Goal: Find specific page/section: Find specific page/section

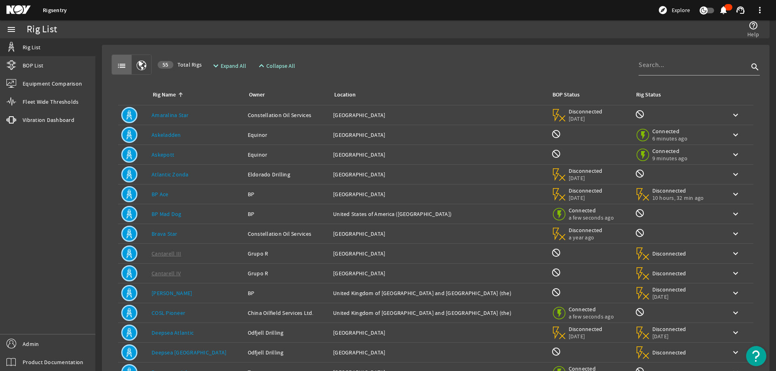
click at [476, 64] on div "list 55 Total Rigs expand_more Expand All expand_less Collapse All search" at bounding box center [436, 65] width 648 height 20
click at [214, 109] on td "Rig Name: [PERSON_NAME]" at bounding box center [196, 115] width 96 height 20
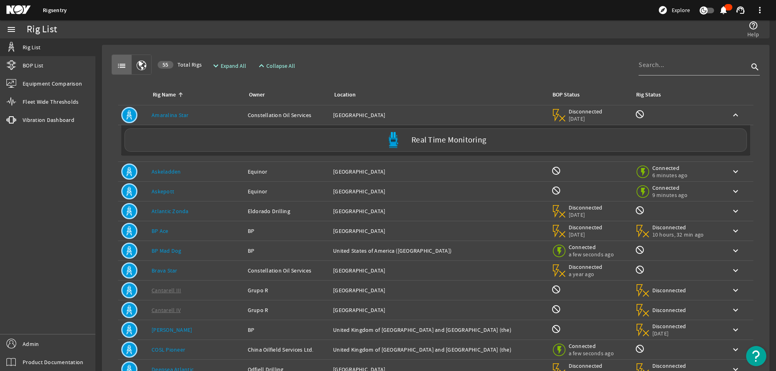
click at [341, 116] on div "Location: [GEOGRAPHIC_DATA]" at bounding box center [439, 115] width 212 height 8
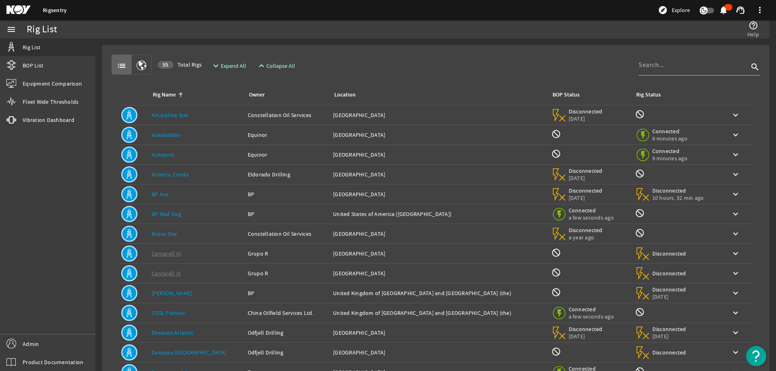
click at [423, 81] on div "Rig Name Owner Location BOP Status Rig Status Rig Name: Amaralina Star Owner: C…" at bounding box center [436, 242] width 648 height 334
click at [303, 133] on div "Owner: Equinor" at bounding box center [287, 135] width 79 height 8
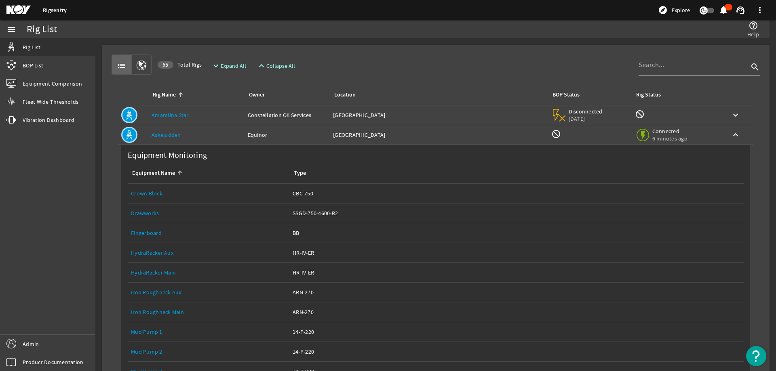
click at [397, 136] on div "Location: [GEOGRAPHIC_DATA]" at bounding box center [439, 135] width 212 height 8
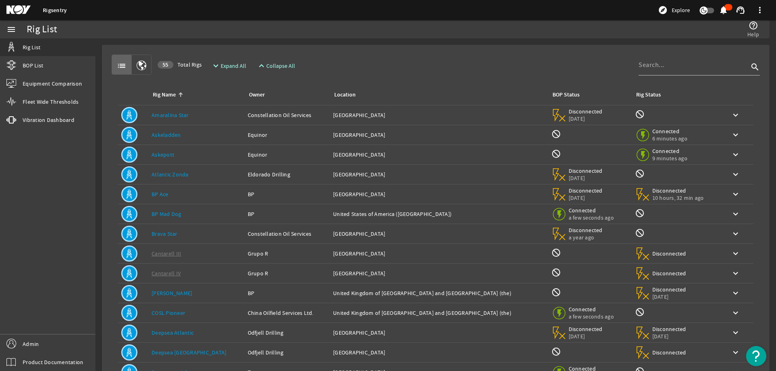
click at [476, 65] on div "list 55 Total Rigs expand_more Expand All expand_less Collapse All search" at bounding box center [436, 65] width 648 height 20
click at [652, 70] on div at bounding box center [693, 65] width 110 height 21
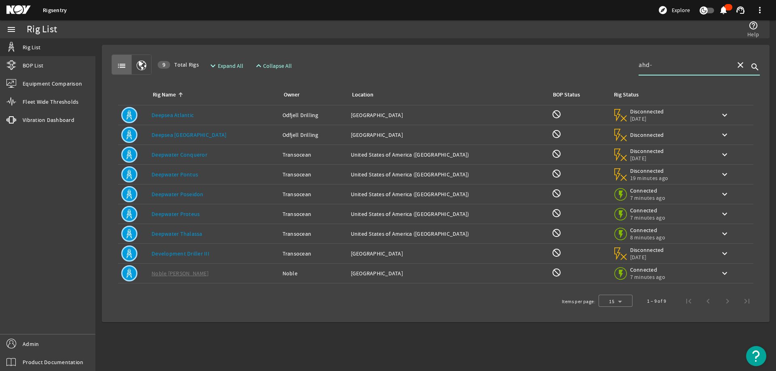
type input "ahd-"
click at [242, 113] on div "Rig Name: Deepsea Atlantic" at bounding box center [214, 115] width 124 height 8
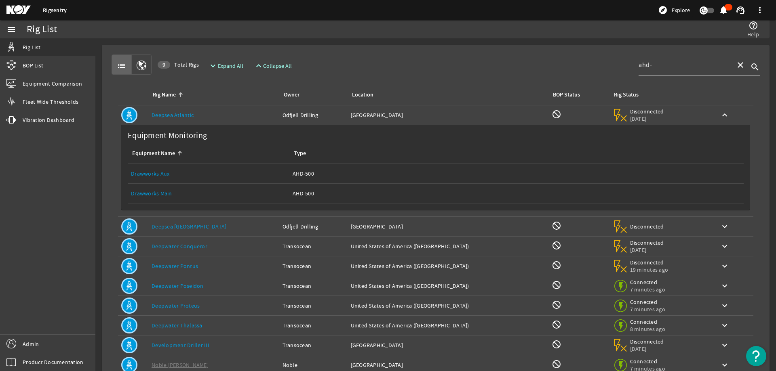
click at [244, 108] on td "Rig Name: Deepsea Atlantic" at bounding box center [213, 115] width 131 height 20
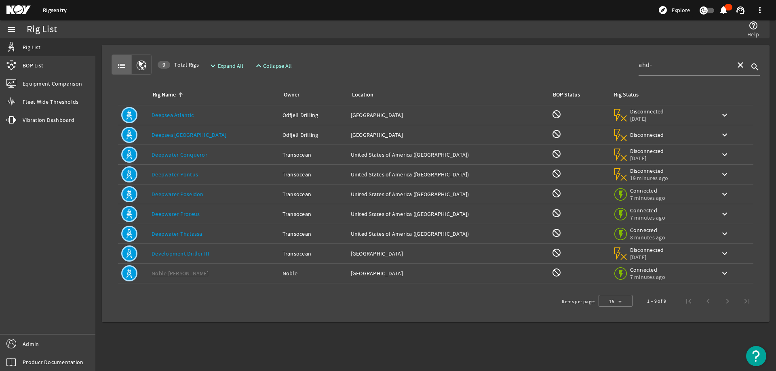
click at [235, 134] on div "Rig Name: Deepsea Stavanger" at bounding box center [214, 135] width 124 height 8
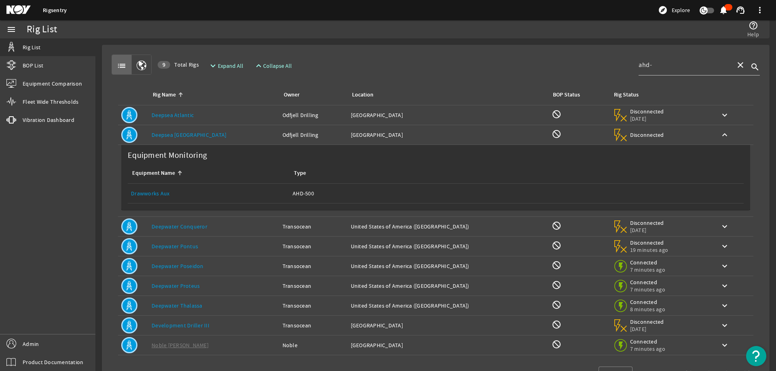
click at [235, 134] on div "Rig Name: Deepsea Stavanger" at bounding box center [214, 135] width 124 height 8
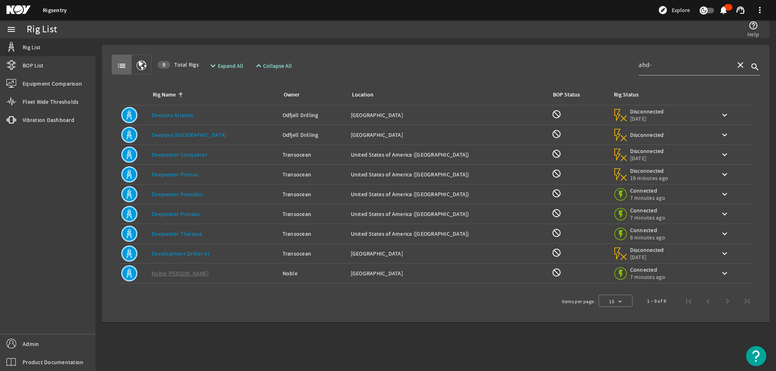
click at [226, 157] on div "Rig Name: Deepwater Conqueror" at bounding box center [214, 155] width 124 height 8
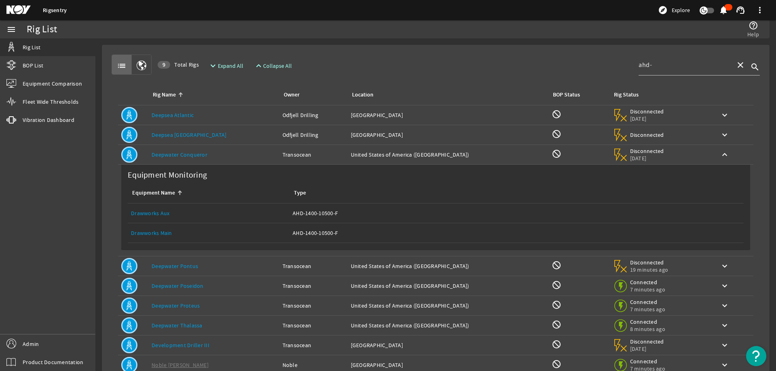
click at [226, 157] on div "Rig Name: Deepwater Conqueror" at bounding box center [214, 155] width 124 height 8
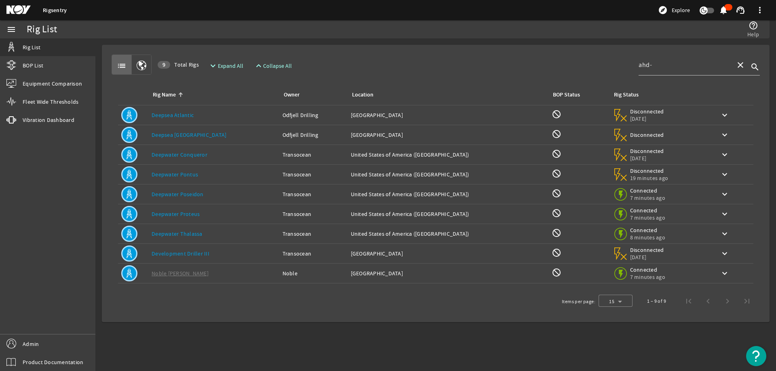
click at [220, 171] on div "Rig Name: [PERSON_NAME]" at bounding box center [214, 175] width 124 height 8
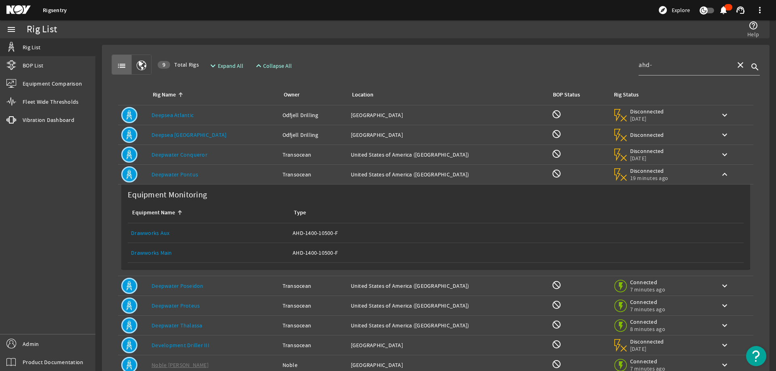
click at [227, 174] on div "Rig Name: [PERSON_NAME]" at bounding box center [214, 175] width 124 height 8
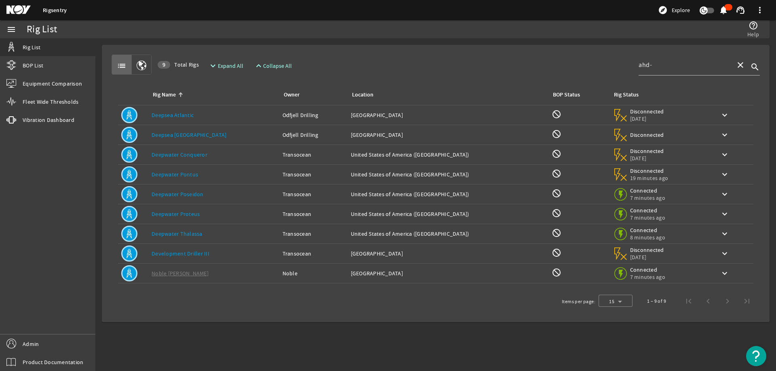
click at [218, 190] on div "Rig Name: Deepwater Poseidon" at bounding box center [214, 194] width 124 height 8
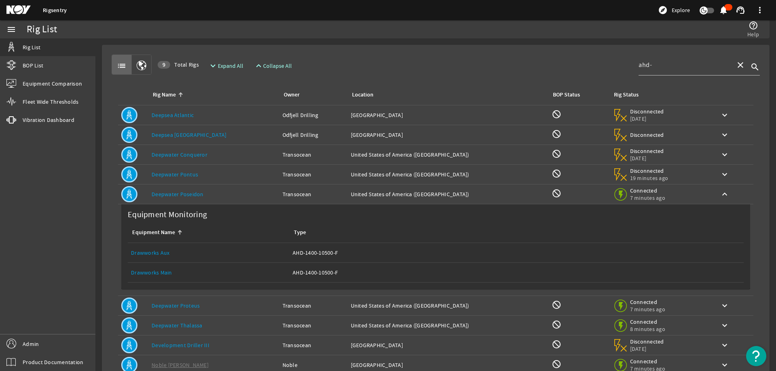
click at [218, 194] on div "Rig Name: Deepwater Poseidon" at bounding box center [214, 194] width 124 height 8
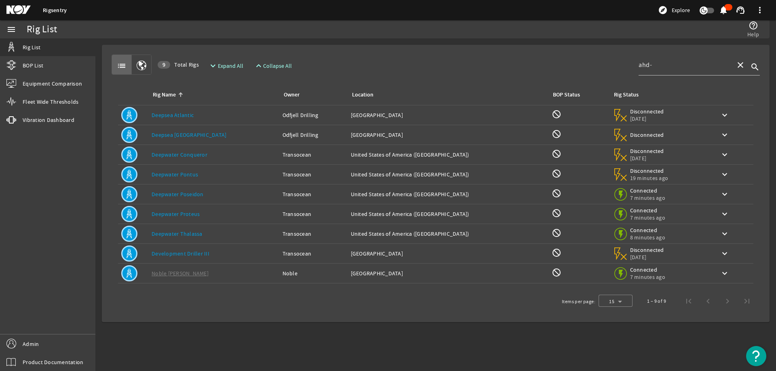
drag, startPoint x: 200, startPoint y: 216, endPoint x: 206, endPoint y: 219, distance: 6.9
click at [200, 217] on div "Rig Name: [PERSON_NAME]" at bounding box center [214, 214] width 124 height 8
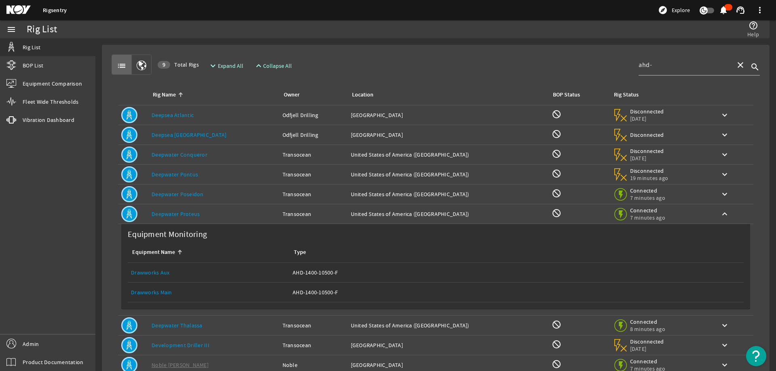
click at [210, 218] on div "Rig Name: [PERSON_NAME]" at bounding box center [214, 214] width 124 height 8
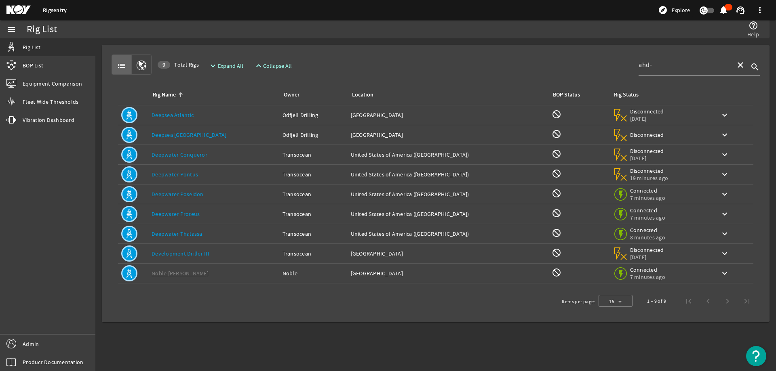
click at [208, 240] on td "Rig Name: [PERSON_NAME]" at bounding box center [213, 234] width 131 height 20
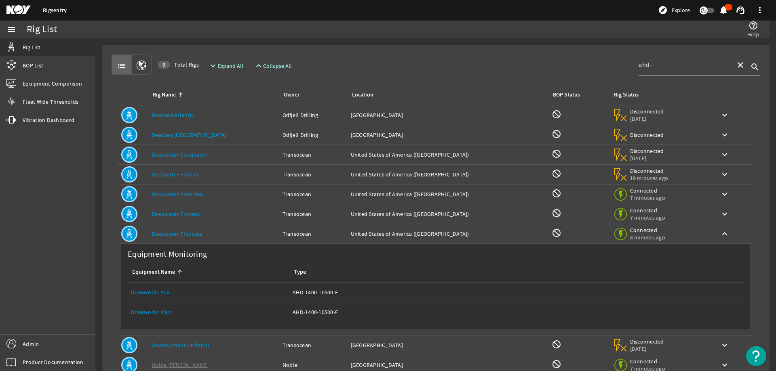
click at [208, 237] on div "Rig Name: [PERSON_NAME]" at bounding box center [214, 234] width 124 height 8
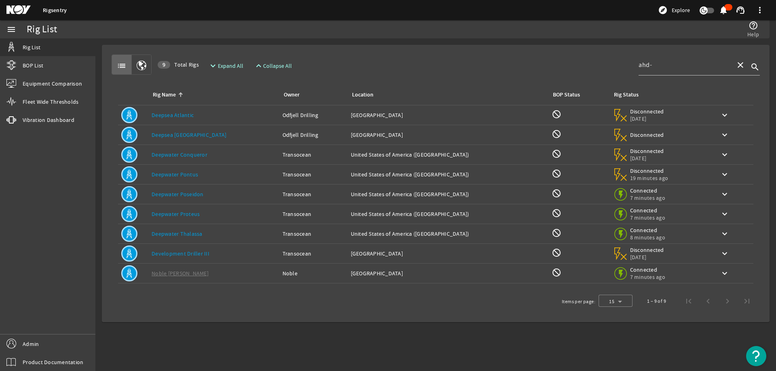
click at [206, 253] on link "Development Driller III" at bounding box center [181, 253] width 58 height 7
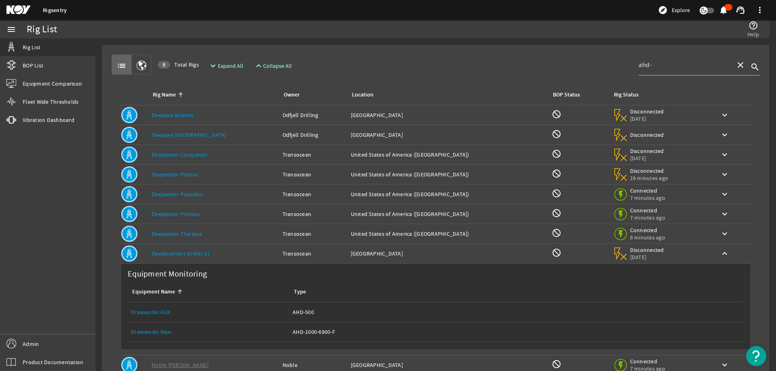
click at [219, 252] on div "Rig Name: Development Driller III" at bounding box center [214, 254] width 124 height 8
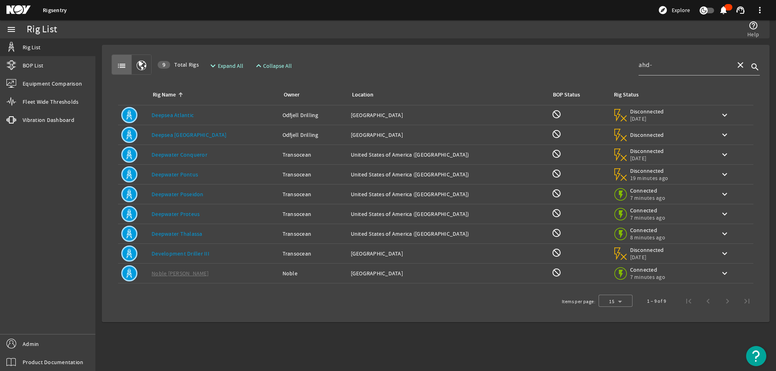
click at [219, 252] on div "Rig Name: Development Driller III" at bounding box center [214, 254] width 124 height 8
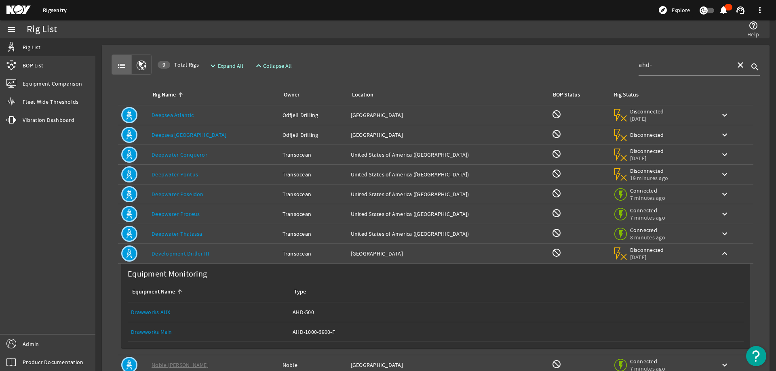
click at [219, 252] on div "Rig Name: Development Driller III" at bounding box center [214, 254] width 124 height 8
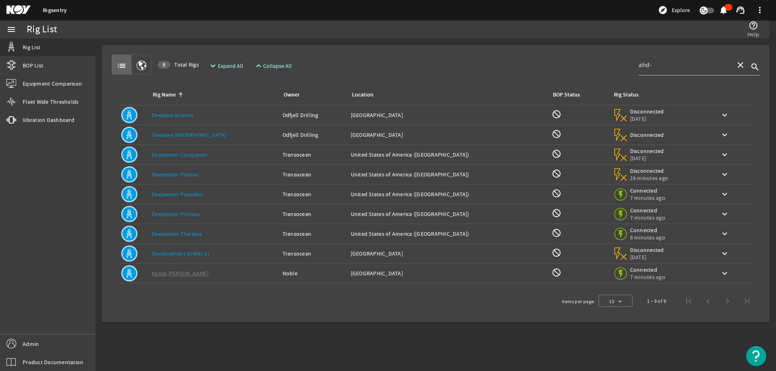
click at [221, 155] on div "Rig Name: Deepwater Conqueror" at bounding box center [214, 155] width 124 height 8
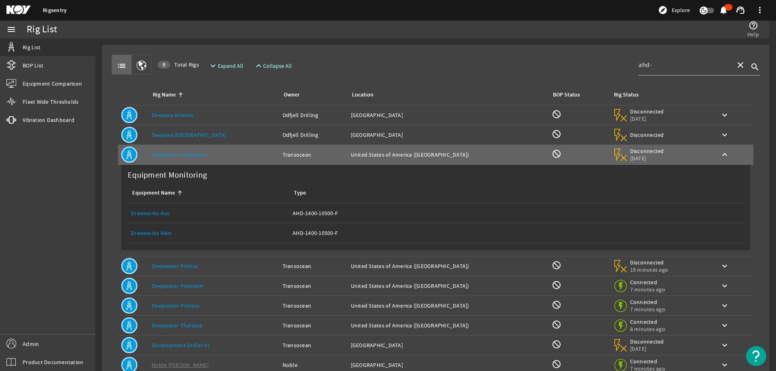
click at [153, 233] on link "Drawworks Main" at bounding box center [151, 232] width 41 height 7
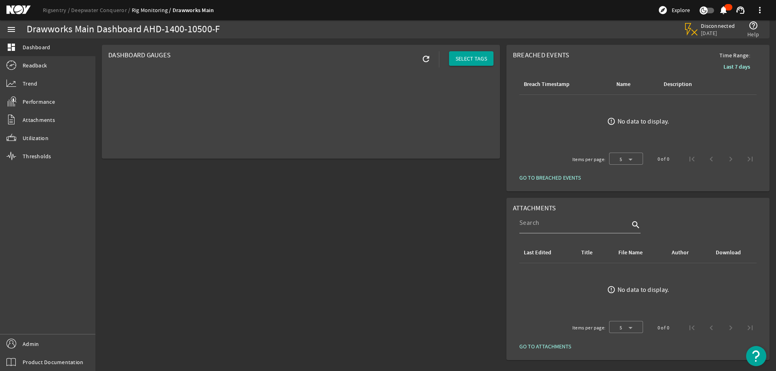
click at [34, 8] on mat-icon at bounding box center [24, 10] width 36 height 10
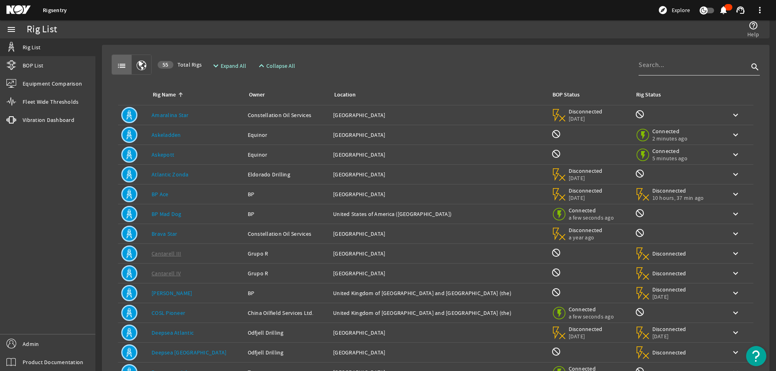
click at [657, 67] on input at bounding box center [693, 65] width 110 height 10
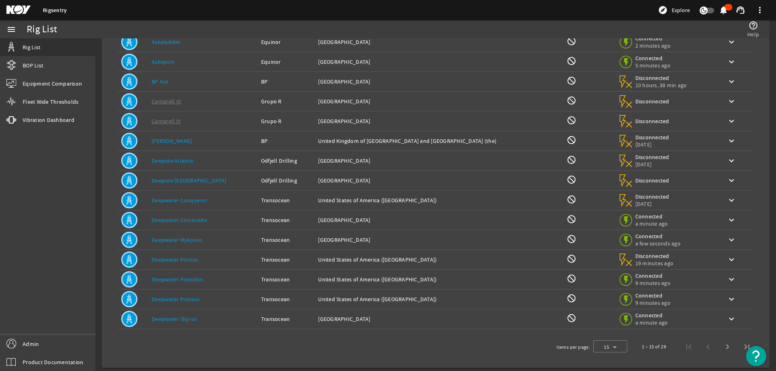
scroll to position [76, 0]
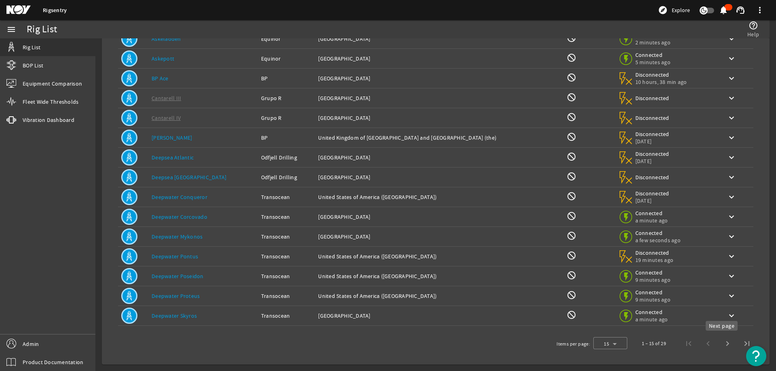
click at [726, 343] on span "Next page" at bounding box center [727, 343] width 19 height 19
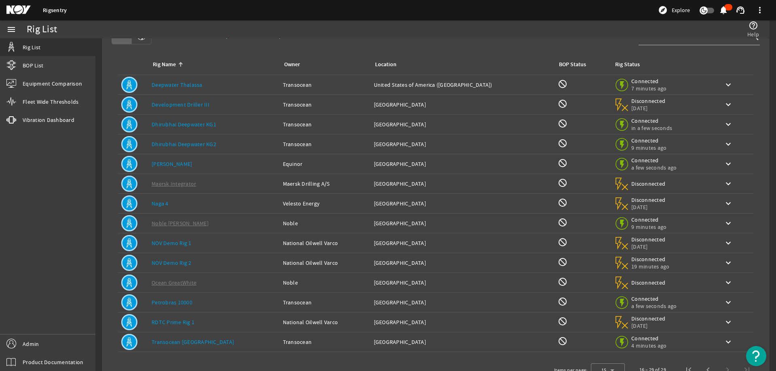
scroll to position [16, 0]
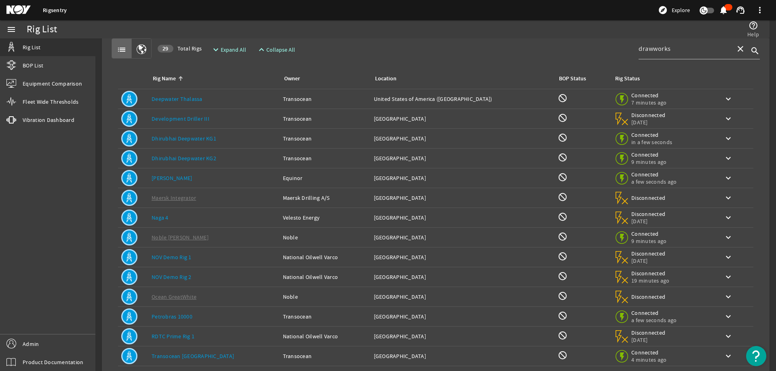
click at [615, 78] on div "Rig Status" at bounding box center [627, 78] width 25 height 9
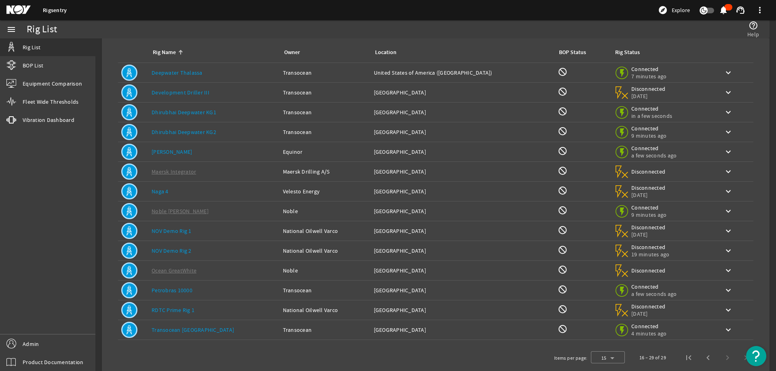
scroll to position [57, 0]
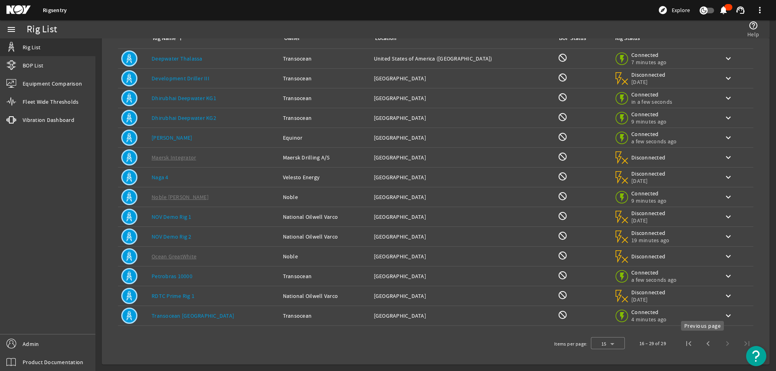
click at [698, 340] on span "Previous page" at bounding box center [707, 343] width 19 height 19
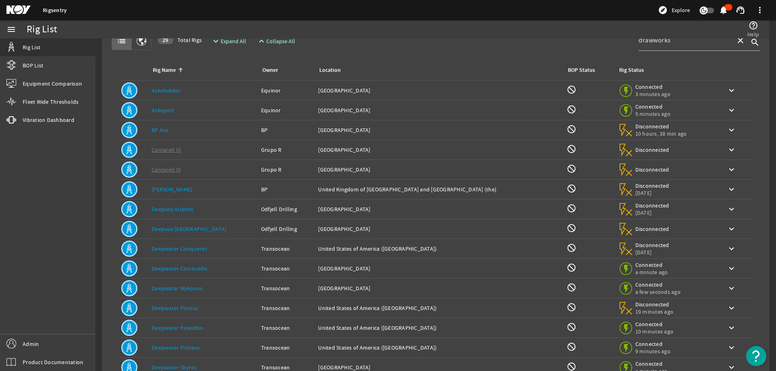
scroll to position [0, 0]
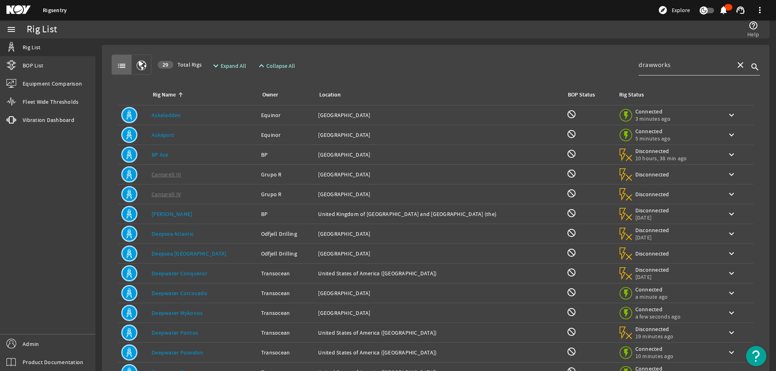
click at [677, 66] on input "drawworks" at bounding box center [683, 65] width 91 height 10
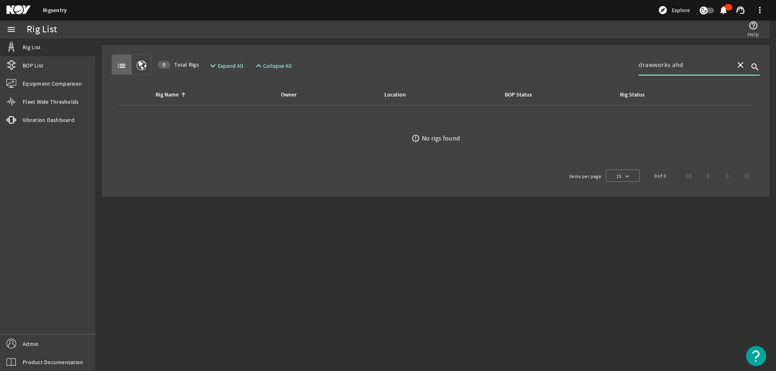
click at [710, 65] on input "drawworks ahd" at bounding box center [683, 65] width 91 height 10
type input "drawworks"
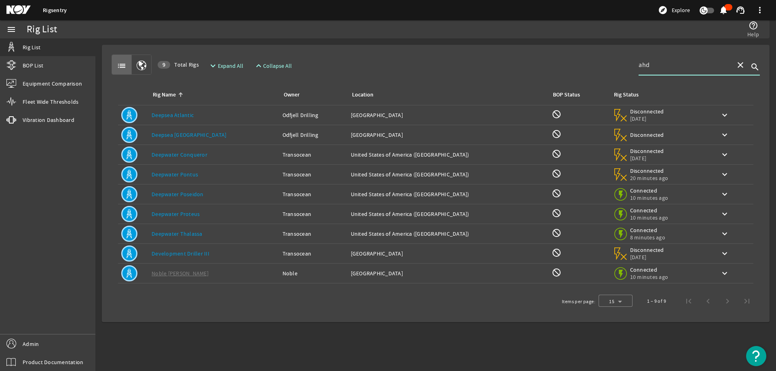
drag, startPoint x: 677, startPoint y: 63, endPoint x: 630, endPoint y: 69, distance: 47.6
click at [630, 69] on div "list 9 Total Rigs expand_more Expand All expand_less Collapse All ahd close sea…" at bounding box center [436, 65] width 648 height 20
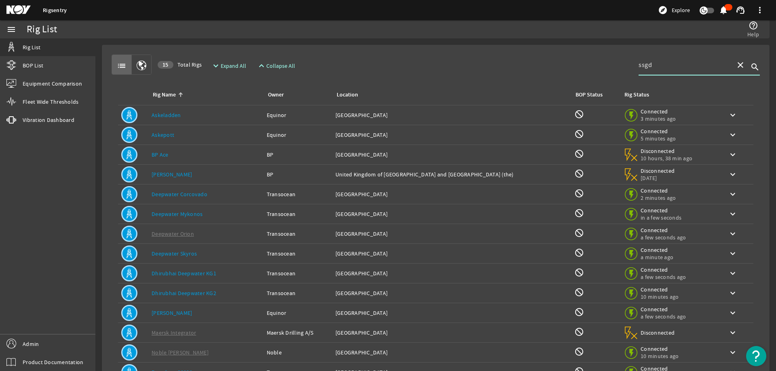
drag, startPoint x: 628, startPoint y: 63, endPoint x: 612, endPoint y: 63, distance: 16.2
click at [612, 63] on div "list 15 Total Rigs expand_more Expand All expand_less Collapse All ssgd close s…" at bounding box center [436, 65] width 648 height 20
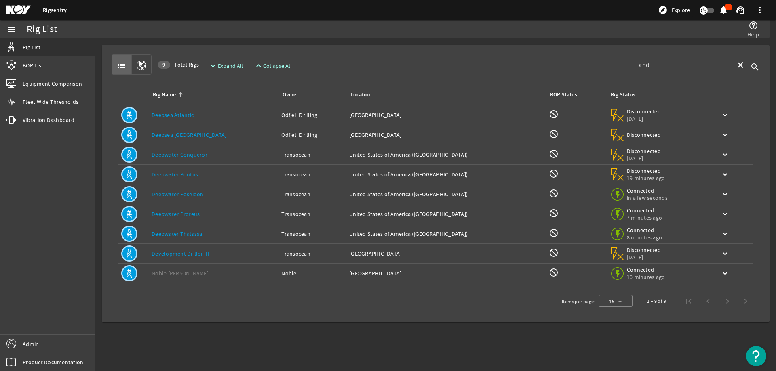
type input "ahd"
click at [235, 68] on span "Expand All" at bounding box center [230, 66] width 25 height 8
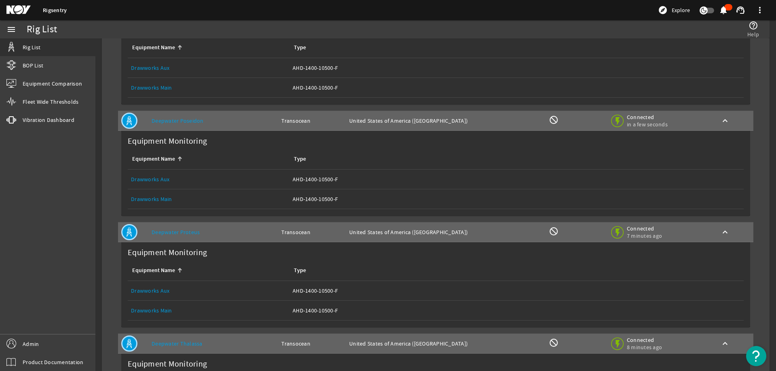
scroll to position [436, 0]
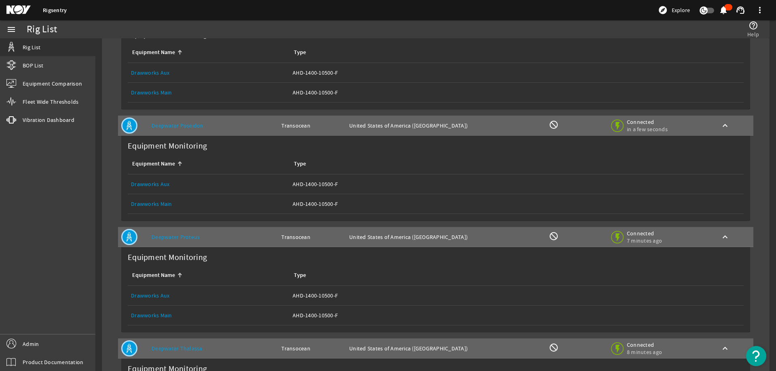
click at [145, 204] on link "Drawworks Main" at bounding box center [151, 203] width 41 height 7
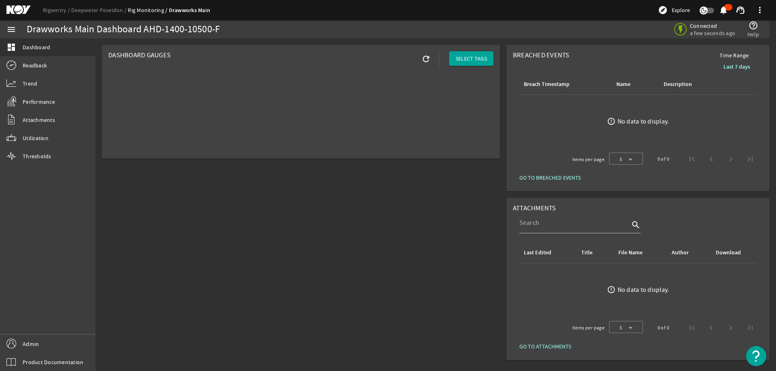
click at [60, 248] on div "menu dashboard Dashboard Readback Trend Performance Attachments Utilization Thr…" at bounding box center [47, 195] width 95 height 351
